Goal: Information Seeking & Learning: Learn about a topic

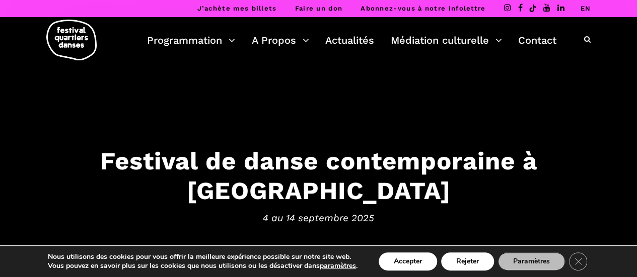
click at [294, 166] on h3 "Festival de danse contemporaine à Montréal" at bounding box center [318, 176] width 617 height 59
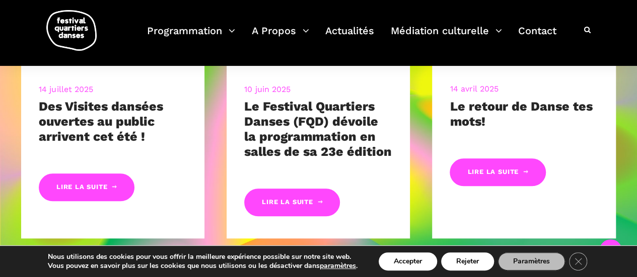
scroll to position [510, 0]
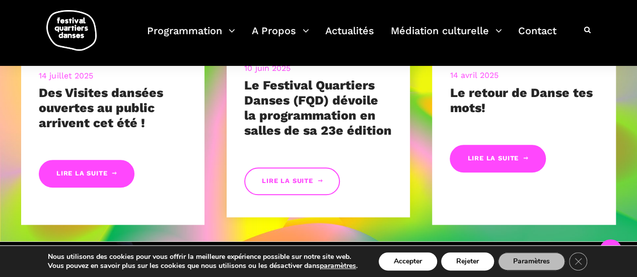
click at [280, 187] on link "Lire la suite" at bounding box center [292, 182] width 96 height 28
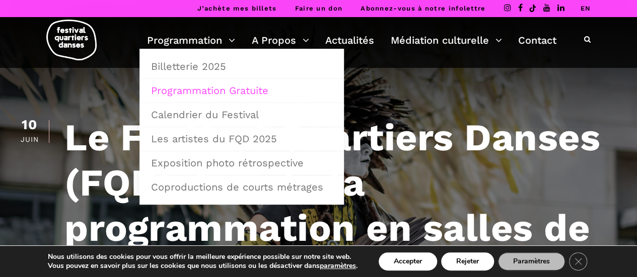
click at [222, 89] on link "Programmation Gratuite" at bounding box center [241, 90] width 193 height 23
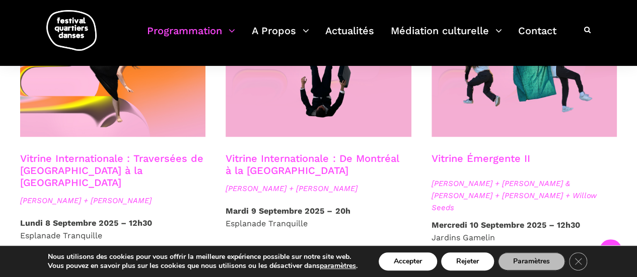
scroll to position [821, 0]
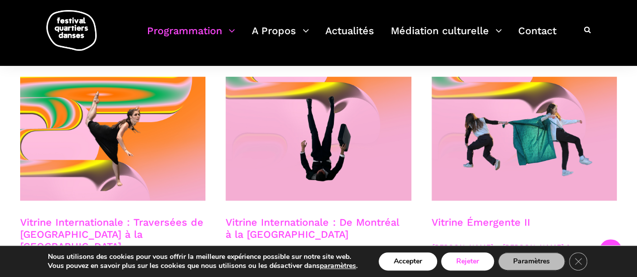
click at [467, 263] on button "Rejeter" at bounding box center [467, 262] width 53 height 18
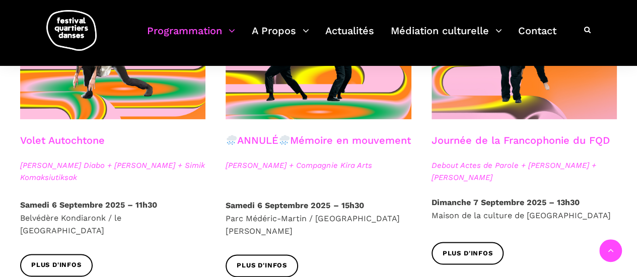
scroll to position [602, 0]
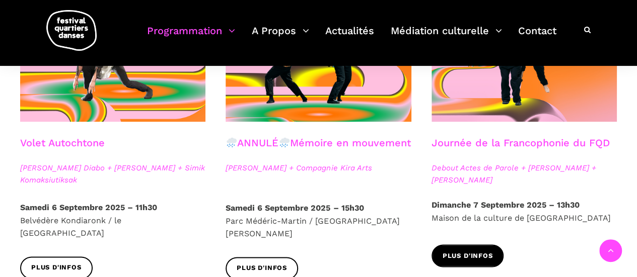
click at [463, 251] on span "Plus d'infos" at bounding box center [468, 256] width 50 height 11
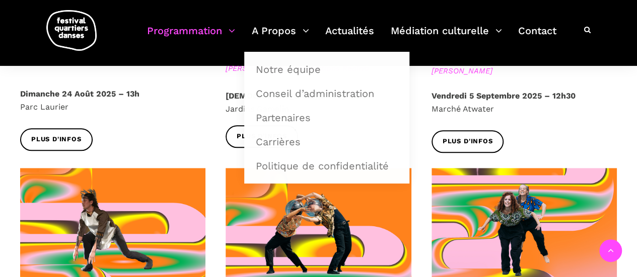
scroll to position [401, 0]
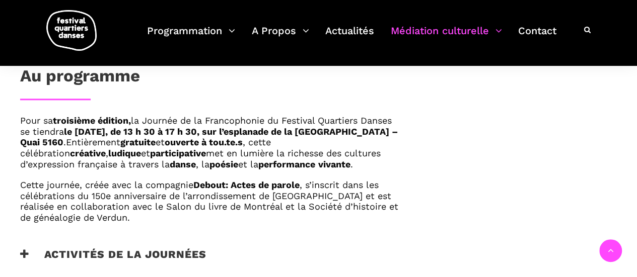
scroll to position [666, 0]
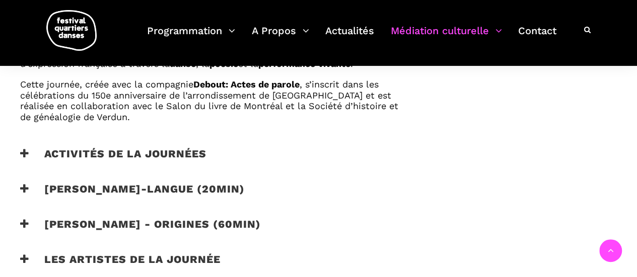
click at [23, 159] on icon at bounding box center [24, 154] width 9 height 11
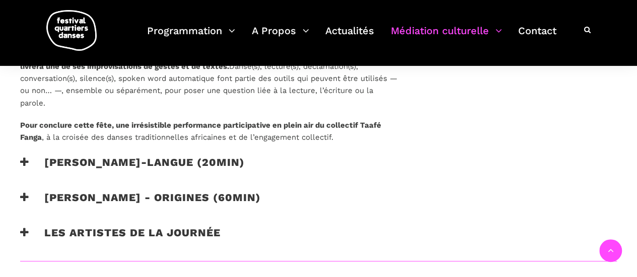
scroll to position [867, 0]
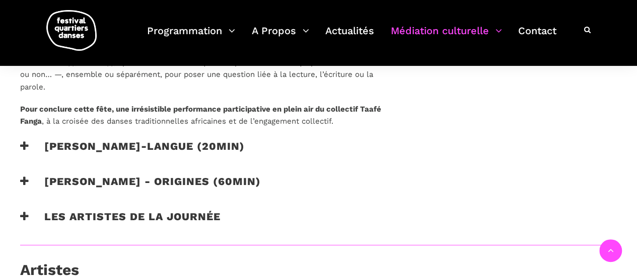
click at [28, 151] on icon at bounding box center [24, 145] width 9 height 11
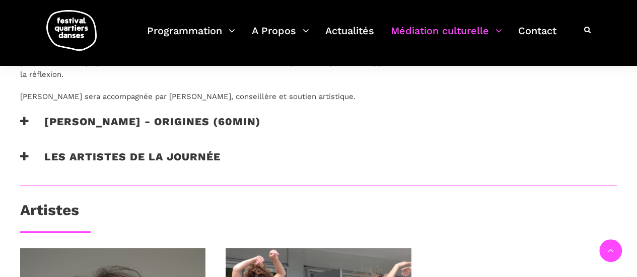
scroll to position [1069, 0]
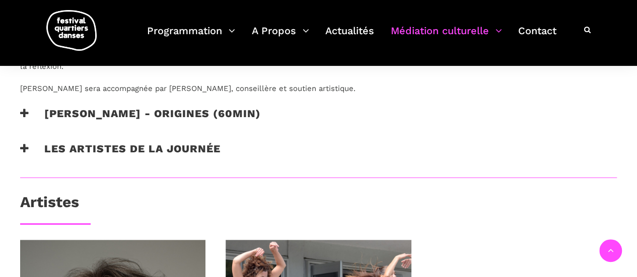
click at [23, 119] on icon at bounding box center [24, 113] width 9 height 11
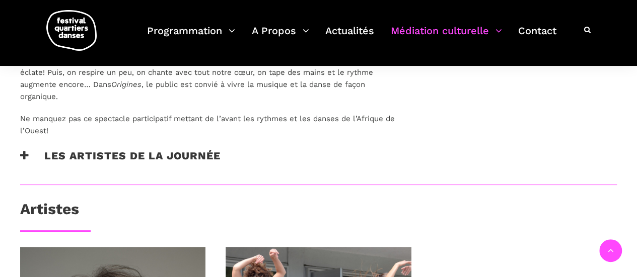
scroll to position [1169, 0]
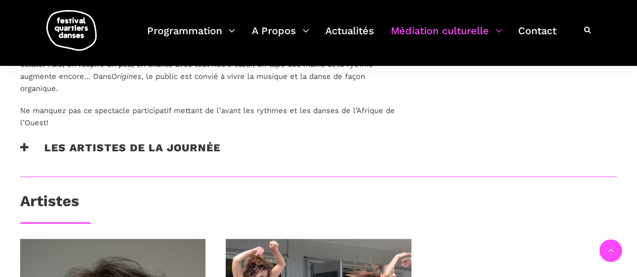
click at [24, 153] on icon at bounding box center [24, 148] width 9 height 11
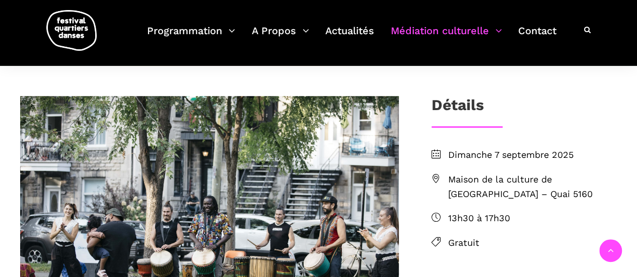
scroll to position [263, 0]
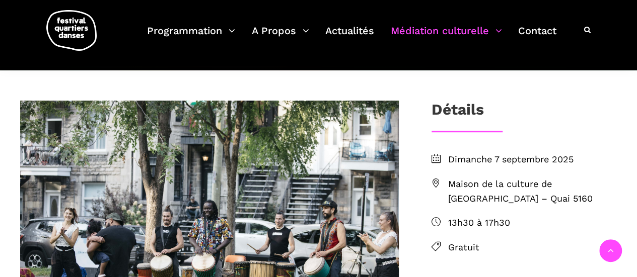
click at [460, 183] on span "Maison de la culture de [GEOGRAPHIC_DATA] – Quai 5160" at bounding box center [532, 191] width 169 height 29
click at [464, 177] on span "Maison de la culture de [GEOGRAPHIC_DATA] – Quai 5160" at bounding box center [532, 191] width 169 height 29
click at [437, 184] on icon at bounding box center [436, 183] width 9 height 9
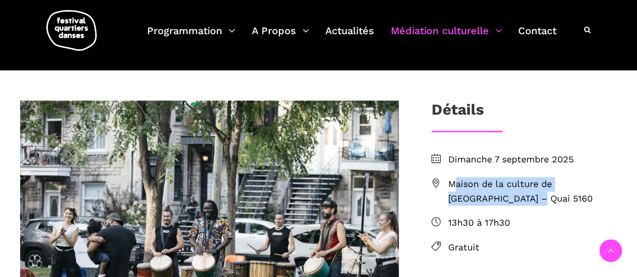
drag, startPoint x: 448, startPoint y: 181, endPoint x: 482, endPoint y: 197, distance: 38.3
click at [496, 203] on span "Maison de la culture de [GEOGRAPHIC_DATA] – Quai 5160" at bounding box center [532, 191] width 169 height 29
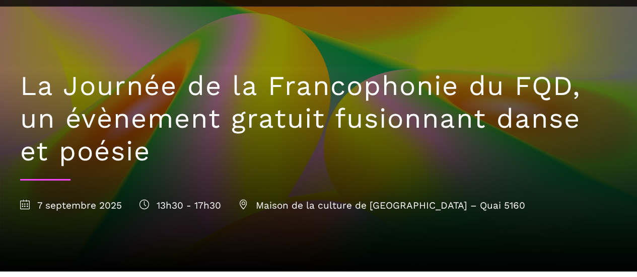
click at [297, 204] on span "Maison de la culture de [GEOGRAPHIC_DATA] – Quai 5160" at bounding box center [382, 206] width 287 height 12
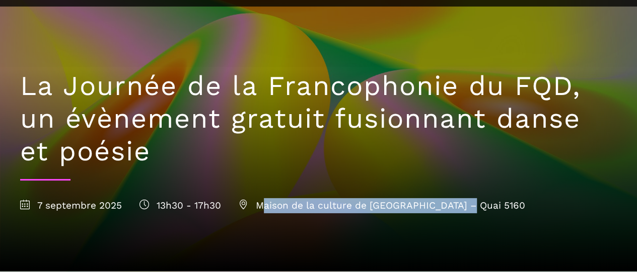
drag, startPoint x: 260, startPoint y: 205, endPoint x: 472, endPoint y: 205, distance: 212.5
click at [472, 205] on div "[DATE] 13h30 - 17h30 Maison de la culture de [GEOGRAPHIC_DATA] – Quai 5160" at bounding box center [318, 205] width 597 height 15
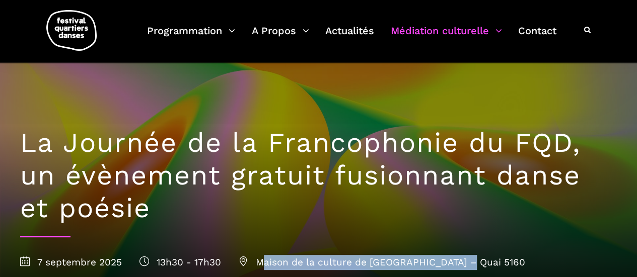
scroll to position [0, 0]
